Goal: Communication & Community: Ask a question

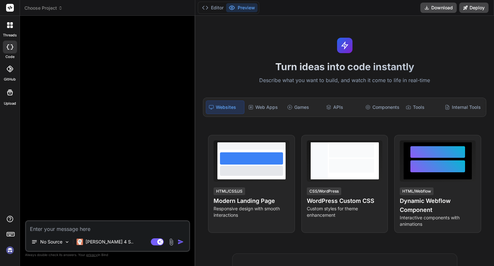
click at [5, 249] on img at bounding box center [10, 249] width 11 height 11
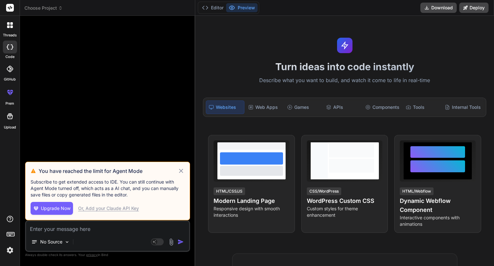
click at [180, 171] on icon at bounding box center [181, 170] width 4 height 4
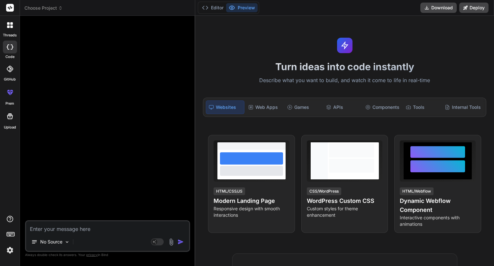
click at [171, 243] on img at bounding box center [171, 241] width 7 height 7
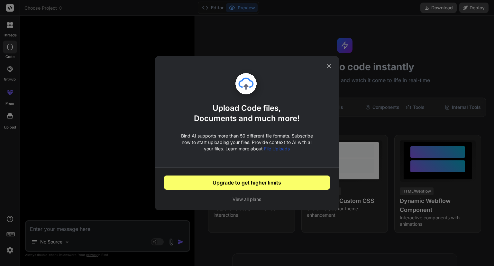
click at [328, 66] on icon at bounding box center [329, 66] width 4 height 4
type textarea "x"
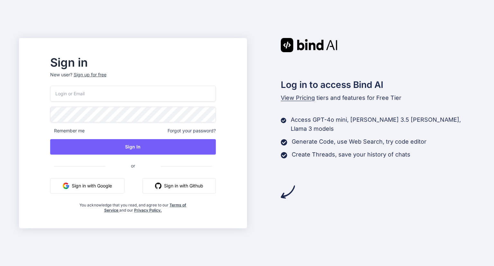
click at [111, 181] on button "Sign in with Google" at bounding box center [87, 185] width 74 height 15
